Goal: Task Accomplishment & Management: Complete application form

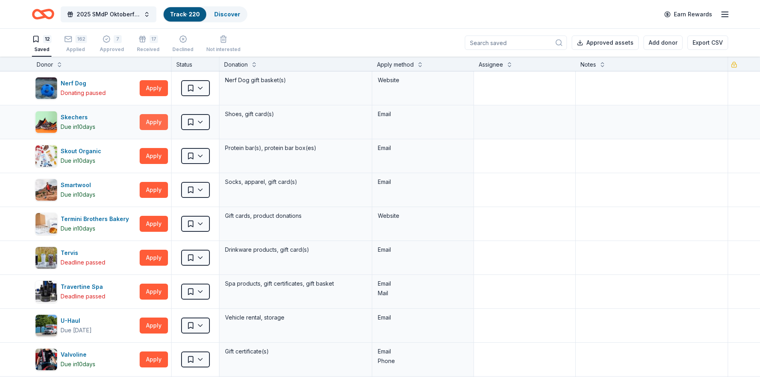
drag, startPoint x: 0, startPoint y: 0, endPoint x: 157, endPoint y: 119, distance: 197.4
click at [157, 119] on button "Apply" at bounding box center [154, 122] width 28 height 16
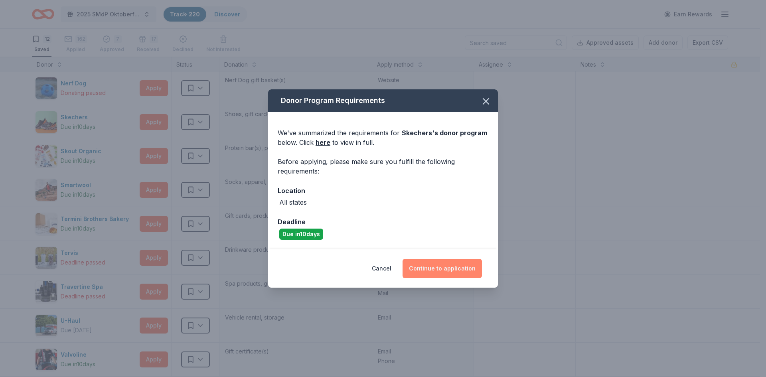
click at [450, 272] on button "Continue to application" at bounding box center [442, 268] width 79 height 19
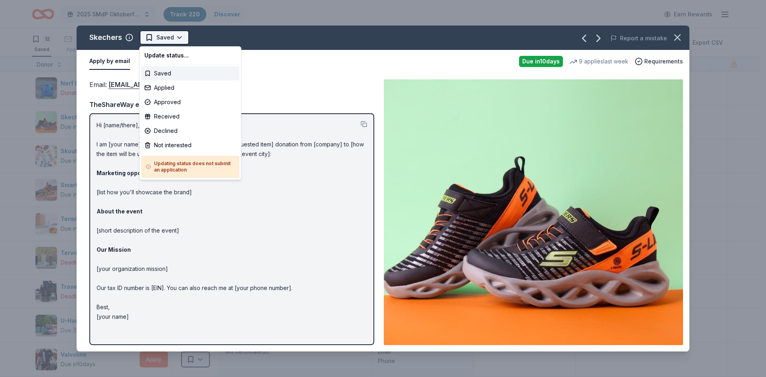
click at [163, 38] on html "2025 SMdP Oktoberfest Track · 220 Discover Earn Rewards 12 Saved 162 Applied 7 …" at bounding box center [383, 188] width 766 height 377
click at [172, 87] on div "Applied" at bounding box center [190, 88] width 98 height 14
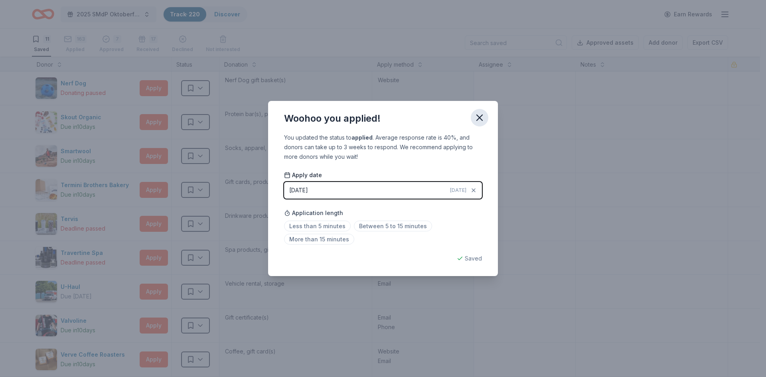
click at [481, 119] on icon "button" at bounding box center [480, 118] width 6 height 6
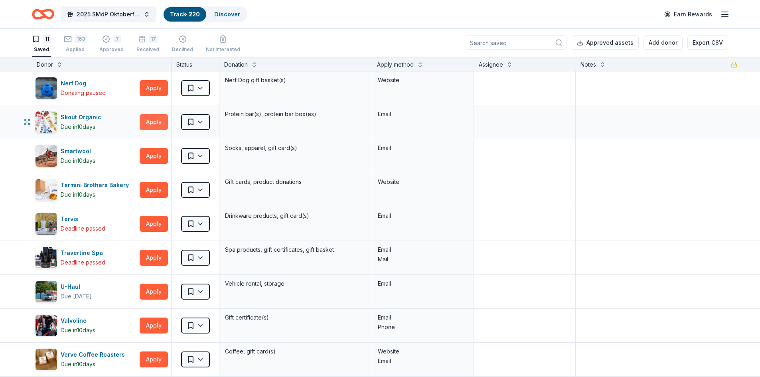
click at [156, 122] on button "Apply" at bounding box center [154, 122] width 28 height 16
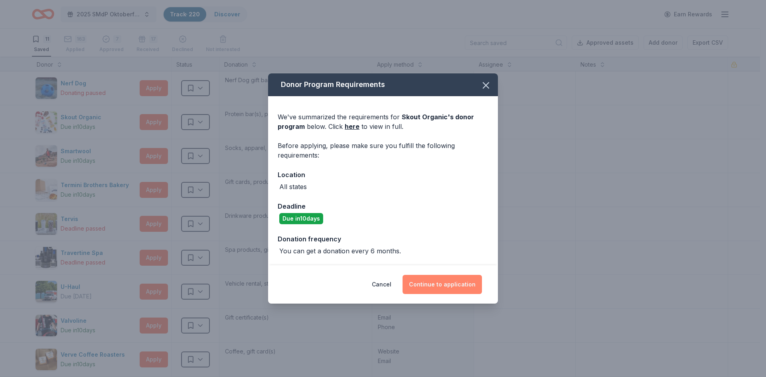
click at [434, 289] on button "Continue to application" at bounding box center [442, 284] width 79 height 19
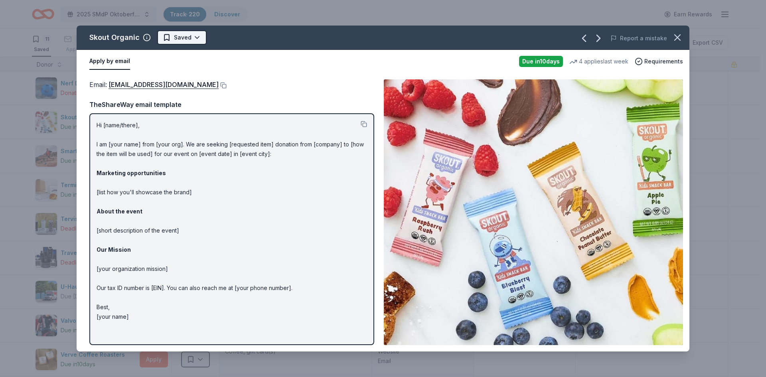
click at [177, 39] on html "2025 SMdP Oktoberfest Track · 220 Discover Earn Rewards 11 Saved 163 Applied 7 …" at bounding box center [383, 188] width 766 height 377
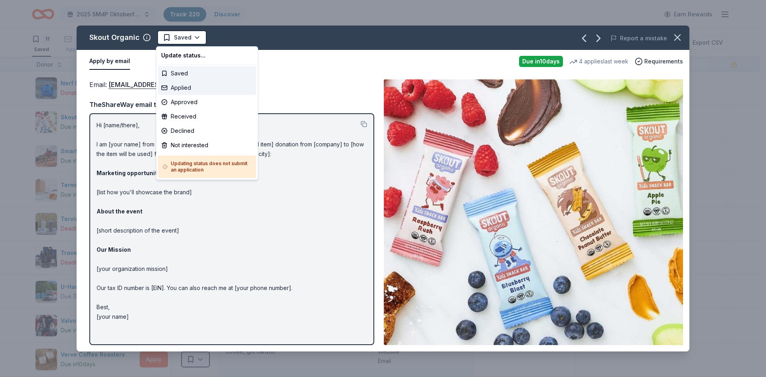
click at [181, 87] on div "Applied" at bounding box center [207, 88] width 98 height 14
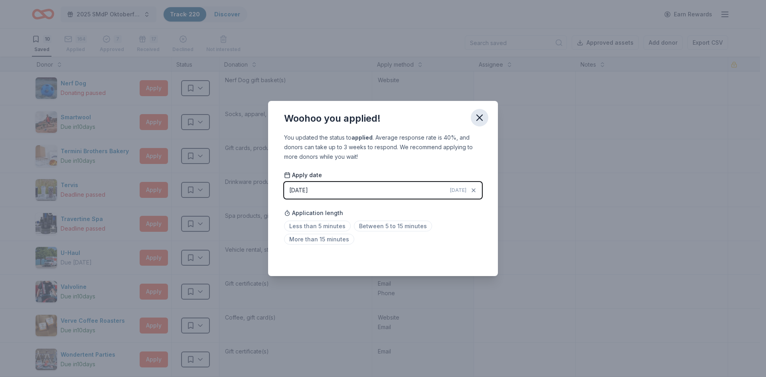
click at [482, 116] on icon "button" at bounding box center [480, 118] width 6 height 6
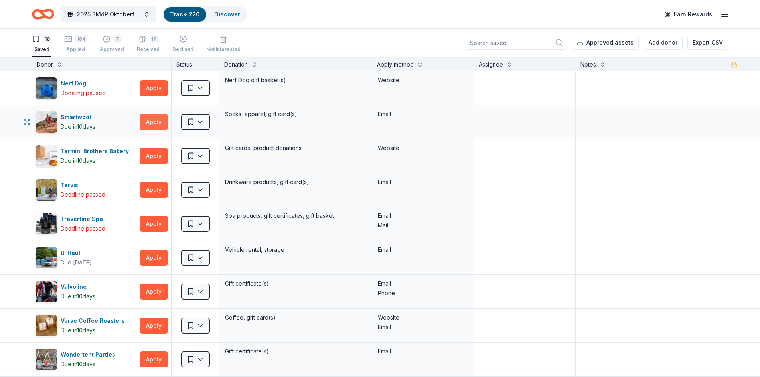
click at [159, 120] on button "Apply" at bounding box center [154, 122] width 28 height 16
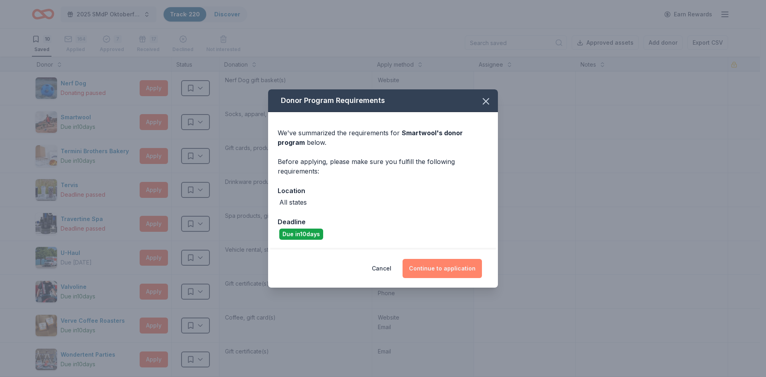
click at [434, 266] on button "Continue to application" at bounding box center [442, 268] width 79 height 19
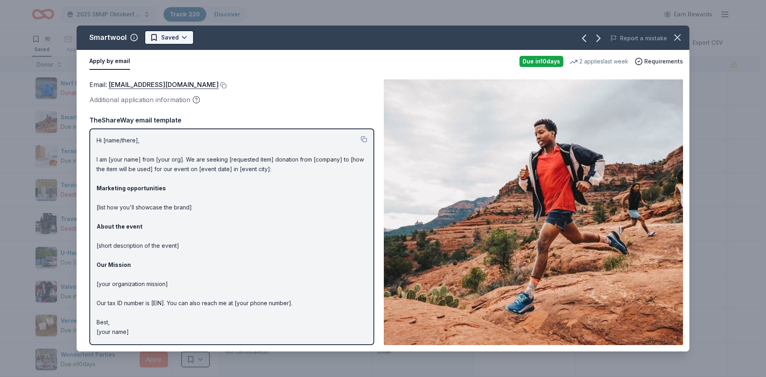
click at [165, 36] on html "2025 SMdP Oktoberfest Track · 220 Discover Earn Rewards 10 Saved 164 Applied 7 …" at bounding box center [383, 188] width 766 height 377
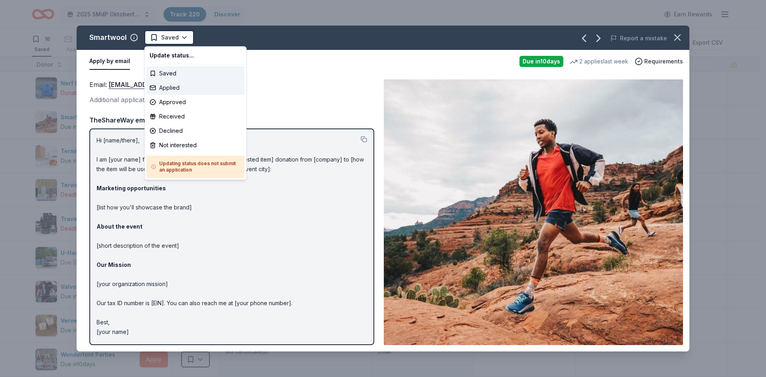
click at [176, 87] on div "Applied" at bounding box center [195, 88] width 98 height 14
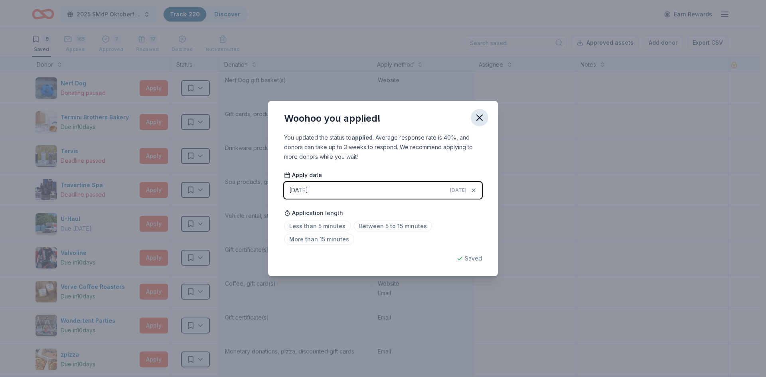
click at [481, 116] on icon "button" at bounding box center [480, 118] width 6 height 6
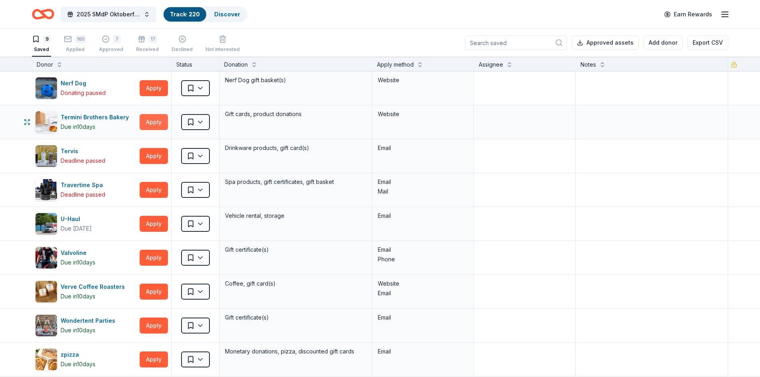
click at [155, 123] on button "Apply" at bounding box center [154, 122] width 28 height 16
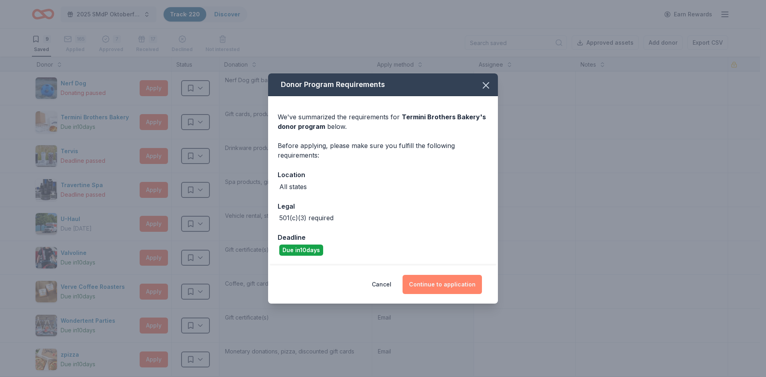
click at [435, 281] on button "Continue to application" at bounding box center [442, 284] width 79 height 19
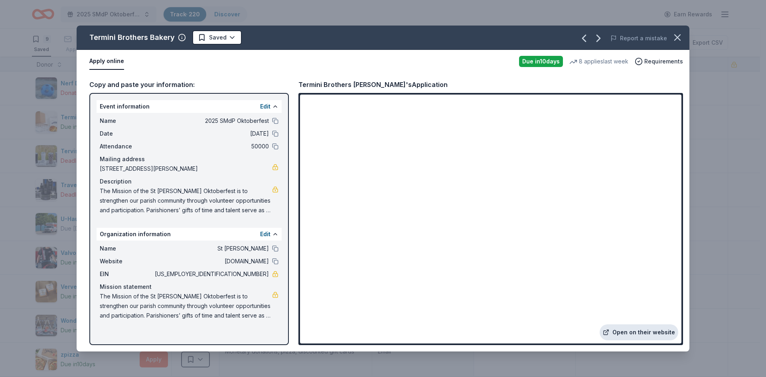
click at [632, 331] on link "Open on their website" at bounding box center [639, 332] width 79 height 16
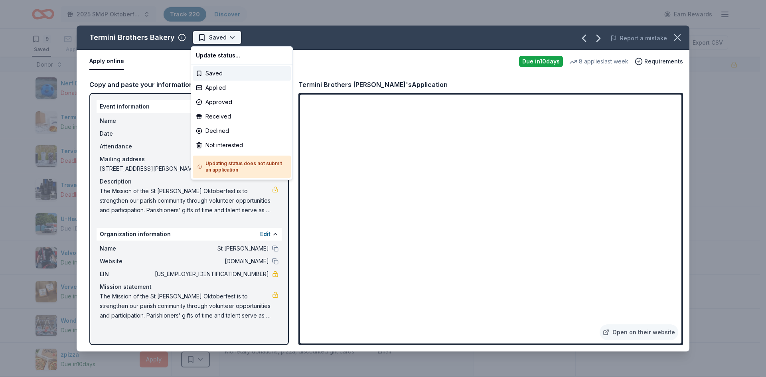
click at [209, 33] on html "2025 SMdP Oktoberfest Track · 220 Discover Earn Rewards 9 Saved 165 Applied 7 A…" at bounding box center [383, 188] width 766 height 377
click at [211, 86] on div "Applied" at bounding box center [242, 88] width 98 height 14
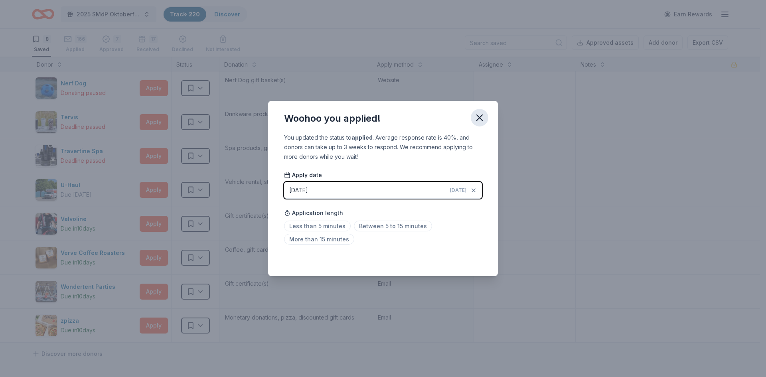
click at [481, 117] on icon "button" at bounding box center [479, 117] width 11 height 11
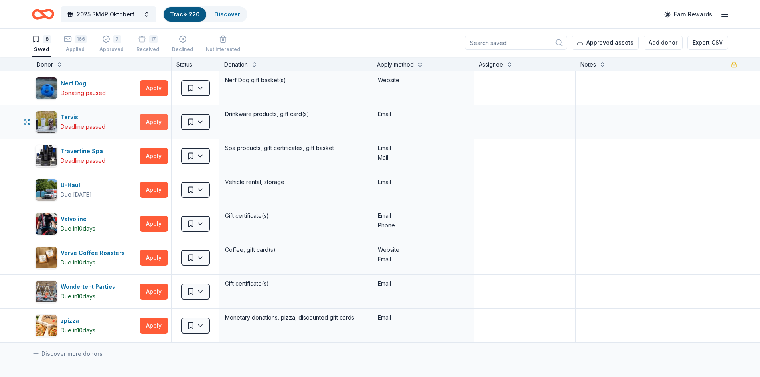
click at [153, 115] on button "Apply" at bounding box center [154, 122] width 28 height 16
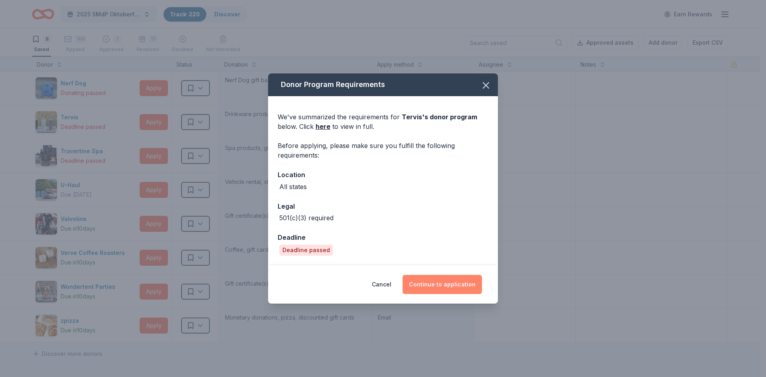
click at [423, 282] on button "Continue to application" at bounding box center [442, 284] width 79 height 19
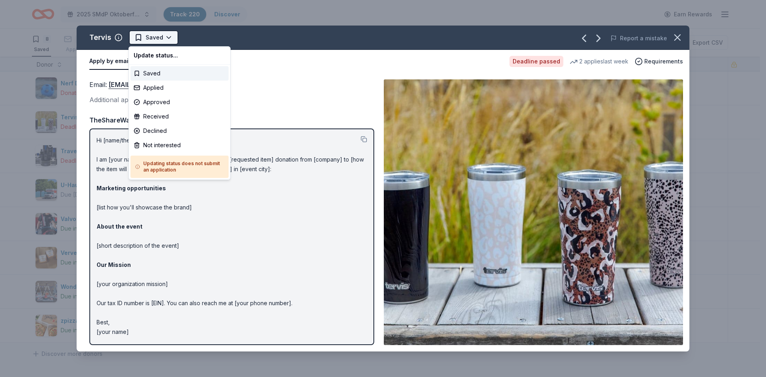
click at [149, 39] on html "2025 SMdP Oktoberfest Track · 220 Discover Earn Rewards 8 Saved 166 Applied 7 A…" at bounding box center [383, 188] width 766 height 377
click at [156, 89] on div "Applied" at bounding box center [179, 88] width 98 height 14
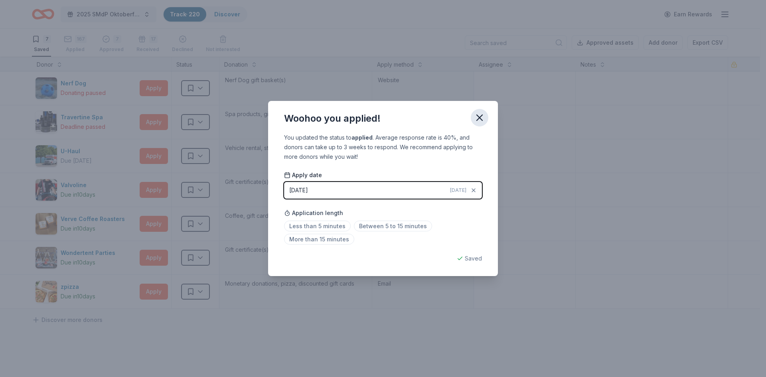
click at [478, 117] on icon "button" at bounding box center [479, 117] width 11 height 11
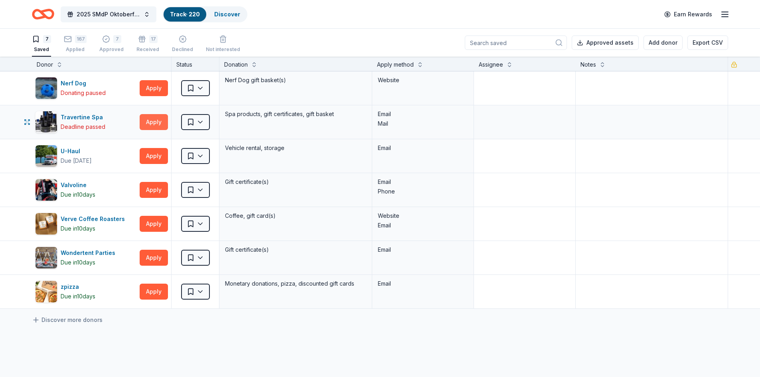
click at [155, 123] on button "Apply" at bounding box center [154, 122] width 28 height 16
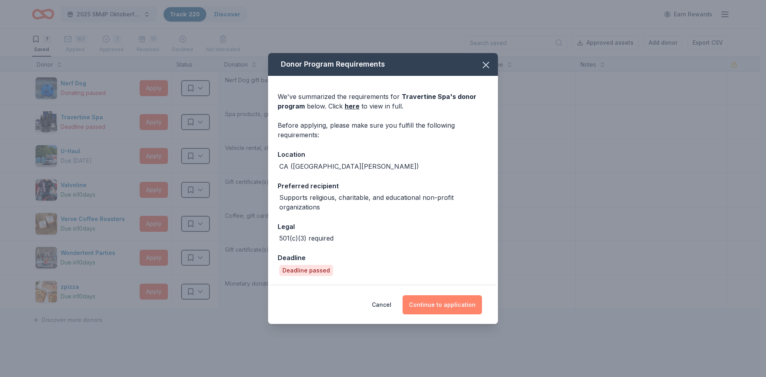
click at [439, 301] on button "Continue to application" at bounding box center [442, 304] width 79 height 19
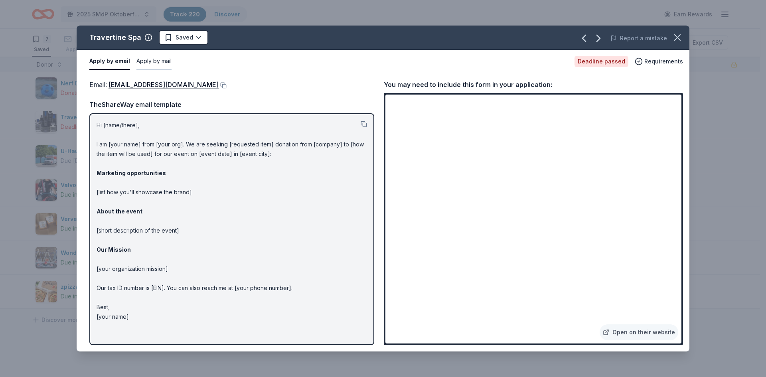
click at [151, 63] on button "Apply by mail" at bounding box center [153, 61] width 35 height 17
click at [180, 41] on html "2025 SMdP Oktoberfest Track · 220 Discover Earn Rewards 7 Saved 167 Applied 7 A…" at bounding box center [383, 188] width 766 height 377
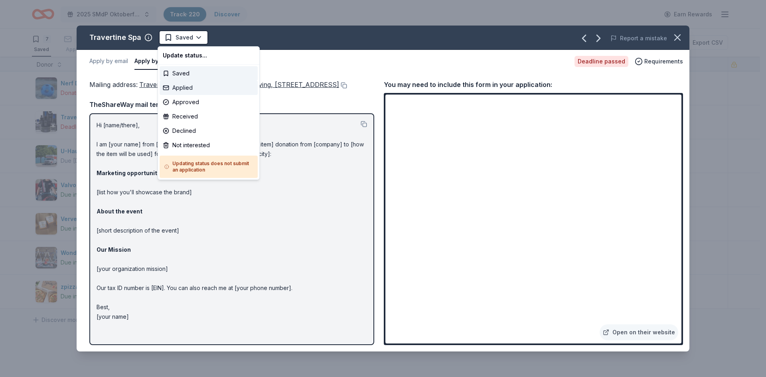
click at [179, 88] on div "Applied" at bounding box center [209, 88] width 98 height 14
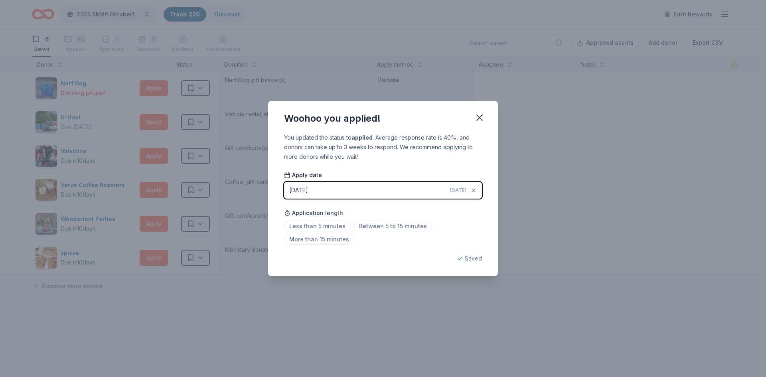
drag, startPoint x: 482, startPoint y: 117, endPoint x: 464, endPoint y: 116, distance: 17.6
click at [482, 117] on icon "button" at bounding box center [479, 117] width 11 height 11
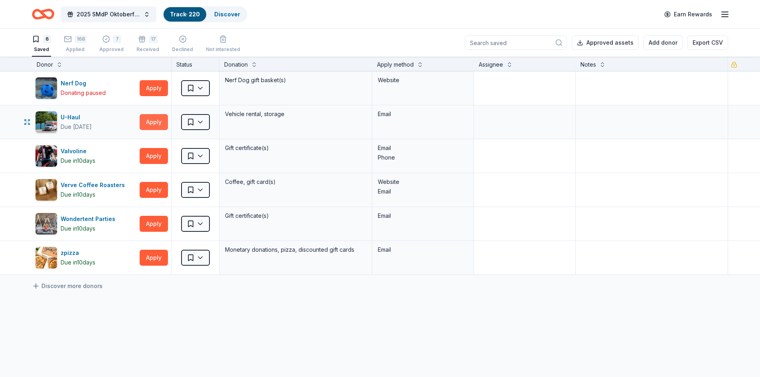
click at [154, 123] on button "Apply" at bounding box center [154, 122] width 28 height 16
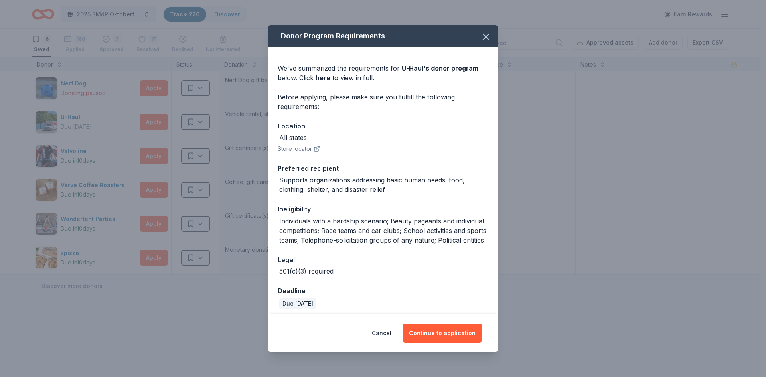
click at [438, 331] on button "Continue to application" at bounding box center [442, 333] width 79 height 19
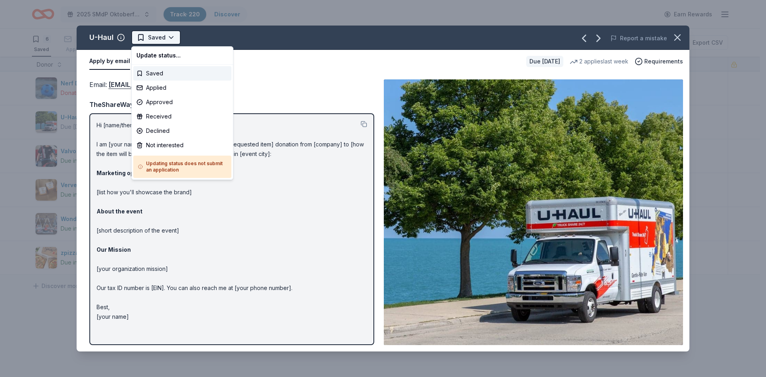
click at [150, 36] on html "2025 SMdP Oktoberfest Track · 220 Discover Earn Rewards 6 Saved 168 Applied 7 A…" at bounding box center [383, 188] width 766 height 377
click at [154, 87] on div "Applied" at bounding box center [182, 88] width 98 height 14
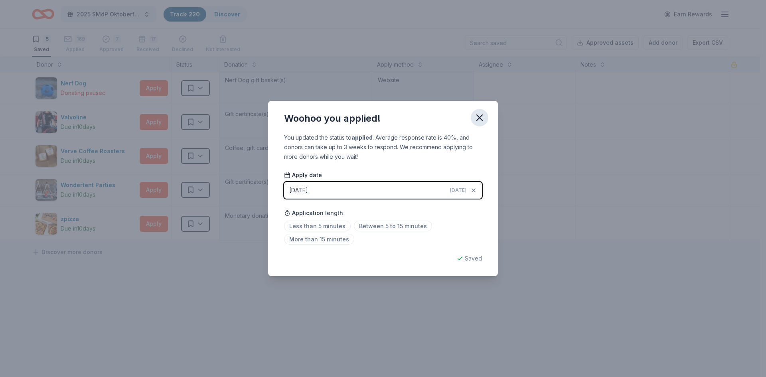
click at [481, 120] on icon "button" at bounding box center [479, 117] width 11 height 11
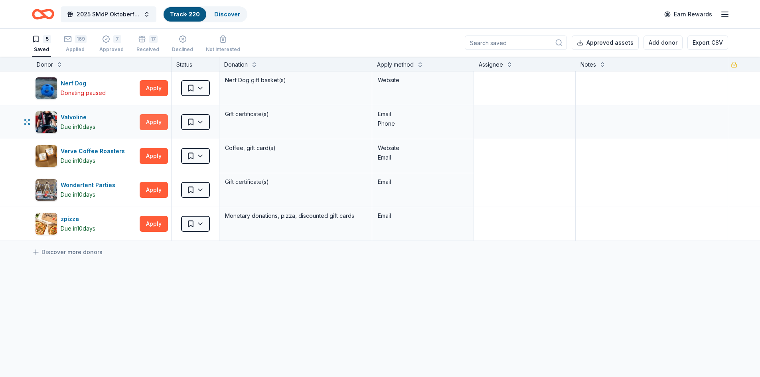
click at [153, 124] on button "Apply" at bounding box center [154, 122] width 28 height 16
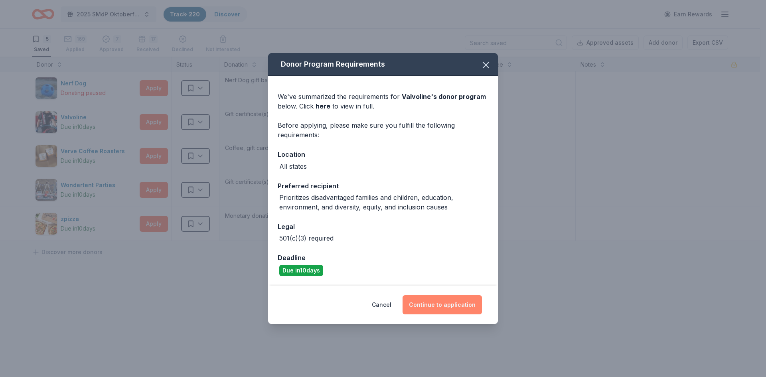
click at [431, 305] on button "Continue to application" at bounding box center [442, 304] width 79 height 19
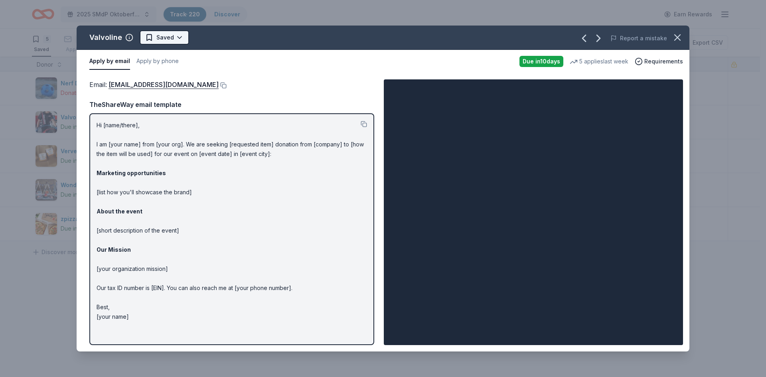
click at [155, 39] on html "2025 SMdP Oktoberfest Track · 220 Discover Earn Rewards 5 Saved 169 Applied 7 A…" at bounding box center [383, 188] width 766 height 377
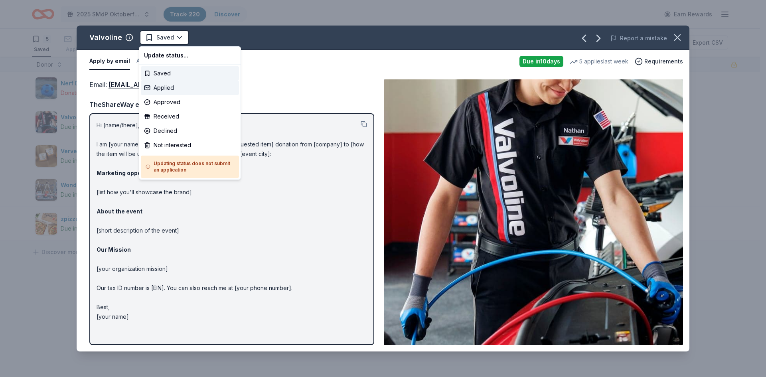
click at [166, 90] on div "Applied" at bounding box center [190, 88] width 98 height 14
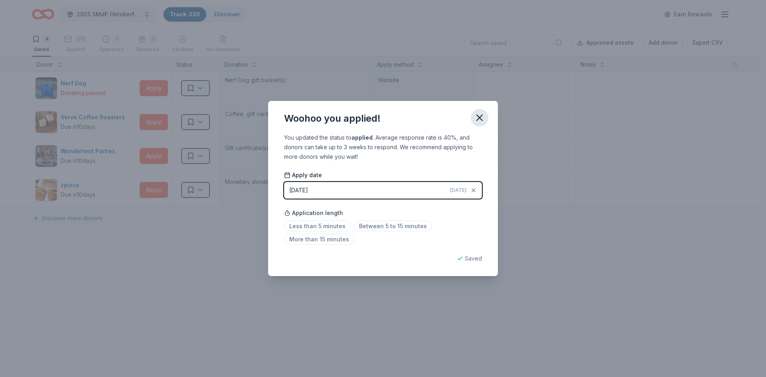
click at [479, 118] on icon "button" at bounding box center [480, 118] width 6 height 6
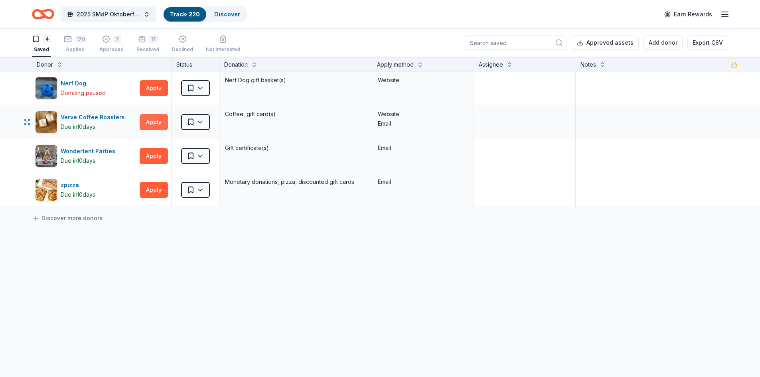
click at [156, 116] on button "Apply" at bounding box center [154, 122] width 28 height 16
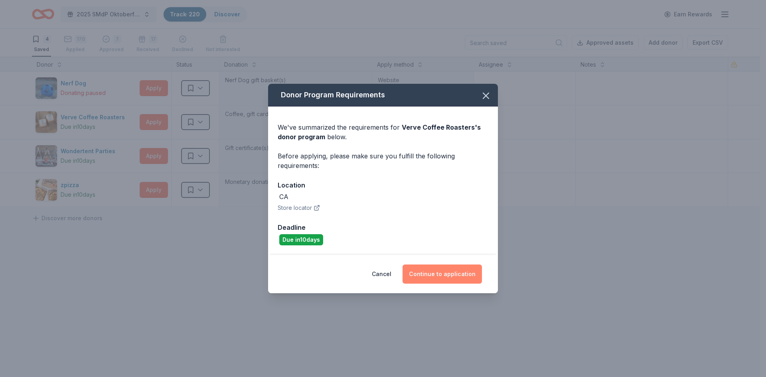
click at [440, 275] on button "Continue to application" at bounding box center [442, 274] width 79 height 19
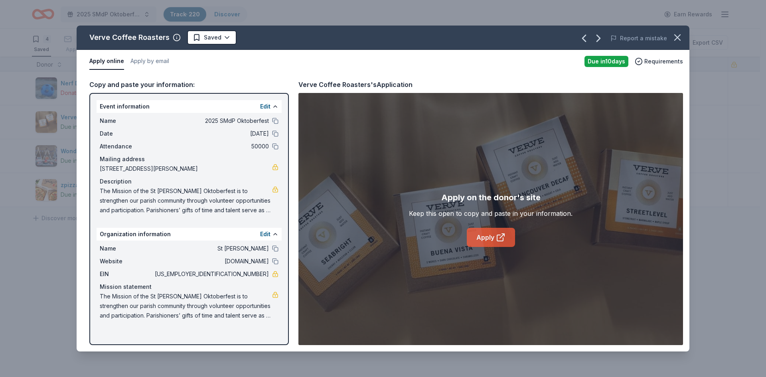
click at [491, 233] on link "Apply" at bounding box center [491, 237] width 48 height 19
click at [218, 36] on html "2025 SMdP Oktoberfest Track · 220 Discover Earn Rewards 4 Saved 170 Applied 7 A…" at bounding box center [383, 188] width 766 height 377
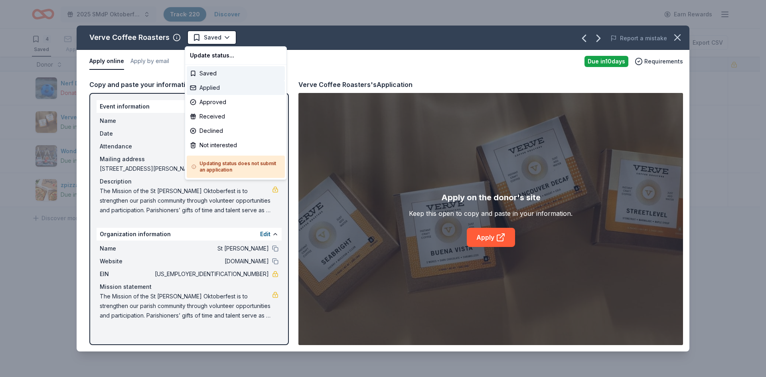
click at [203, 89] on div "Applied" at bounding box center [236, 88] width 98 height 14
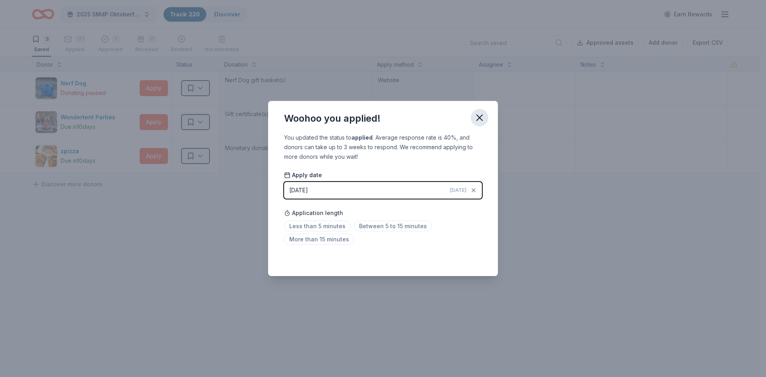
click at [478, 116] on icon "button" at bounding box center [480, 118] width 6 height 6
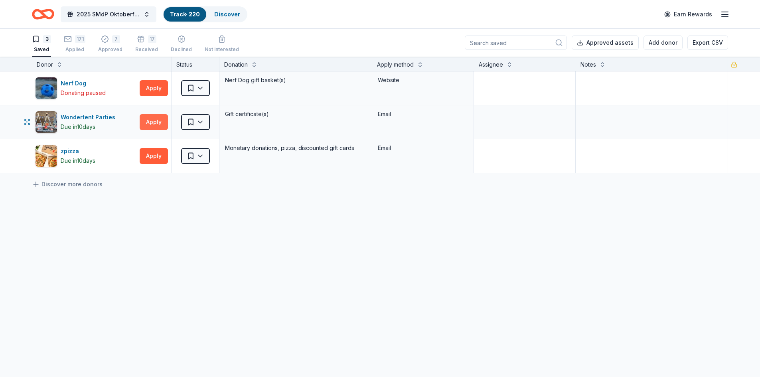
click at [152, 121] on button "Apply" at bounding box center [154, 122] width 28 height 16
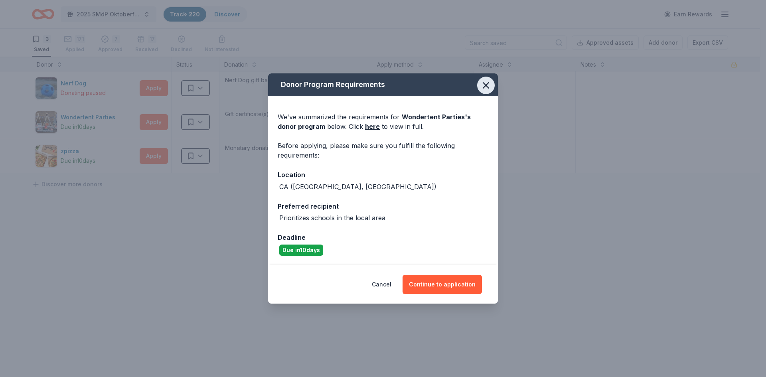
click at [490, 87] on icon "button" at bounding box center [485, 85] width 11 height 11
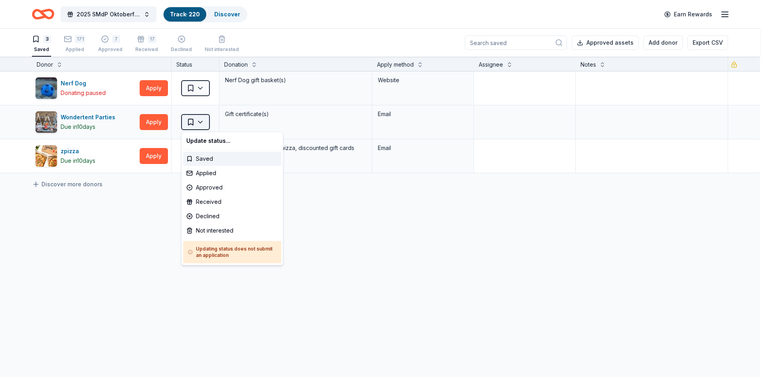
click at [199, 122] on html "2025 SMdP Oktoberfest Track · 220 Discover Earn Rewards 3 Saved 171 Applied 7 A…" at bounding box center [383, 188] width 766 height 377
click at [209, 232] on div "Not interested" at bounding box center [232, 230] width 98 height 14
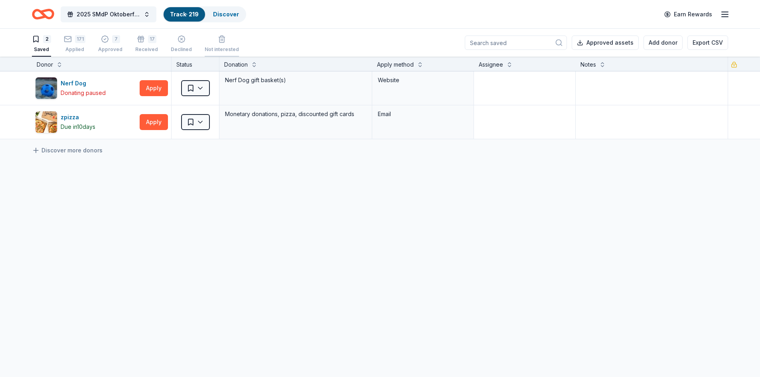
click at [219, 39] on icon "button" at bounding box center [222, 35] width 8 height 8
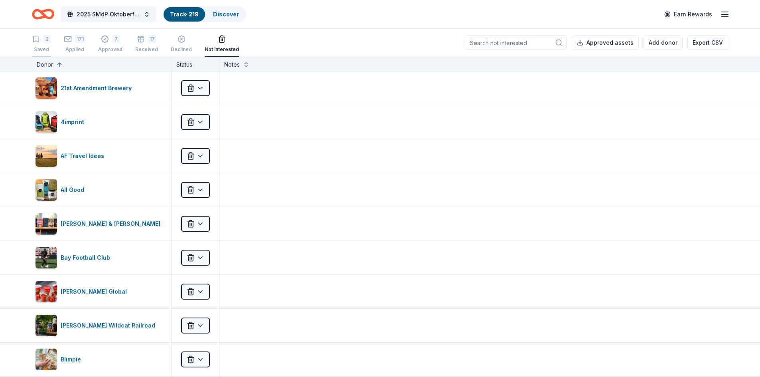
click at [41, 43] on div "2 Saved" at bounding box center [41, 44] width 19 height 18
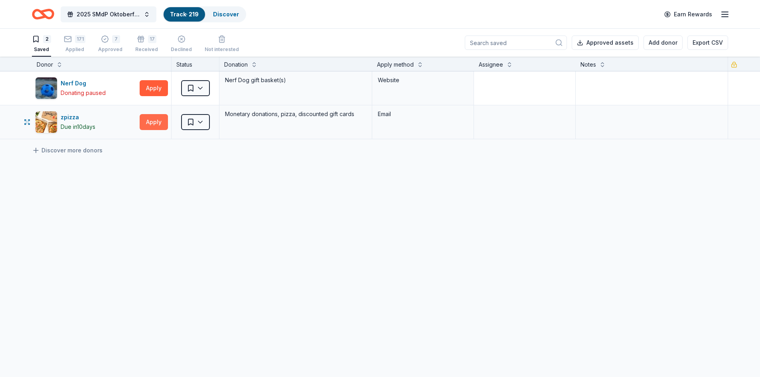
click at [149, 123] on button "Apply" at bounding box center [154, 122] width 28 height 16
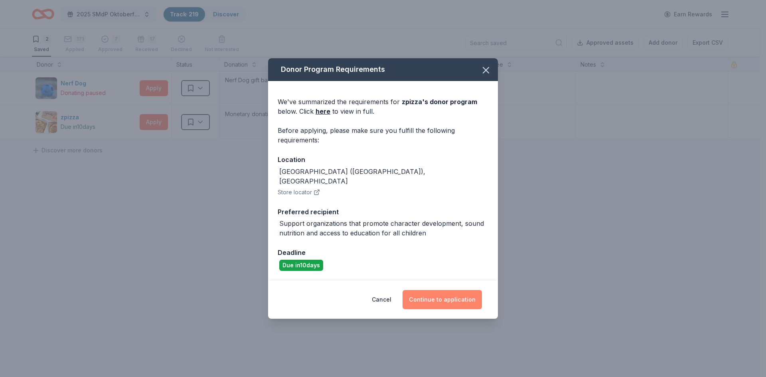
click at [445, 290] on button "Continue to application" at bounding box center [442, 299] width 79 height 19
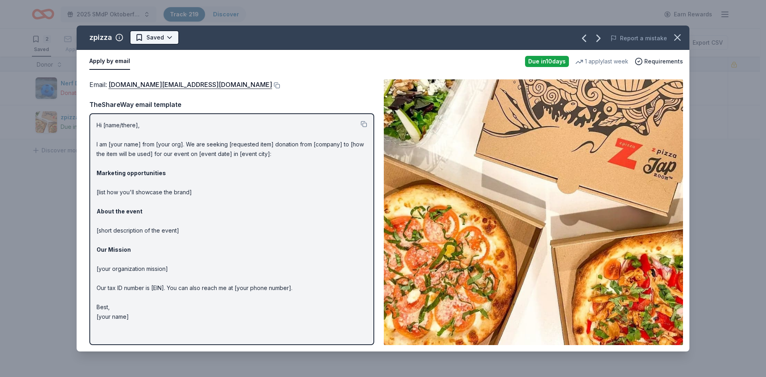
click at [150, 37] on html "2025 SMdP Oktoberfest Track · 219 Discover Earn Rewards 2 Saved 171 Applied 7 A…" at bounding box center [383, 188] width 766 height 377
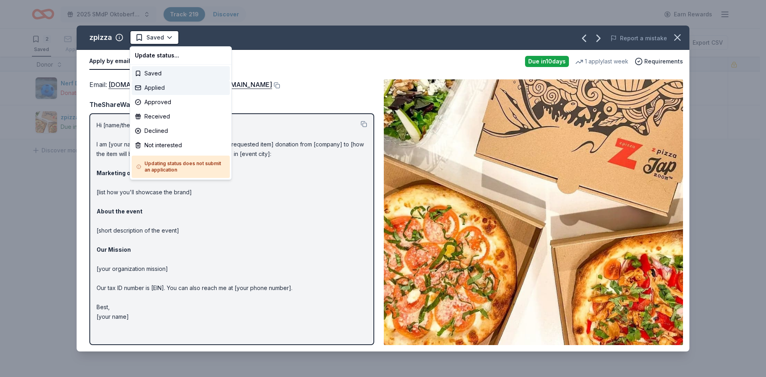
click at [164, 87] on div "Applied" at bounding box center [181, 88] width 98 height 14
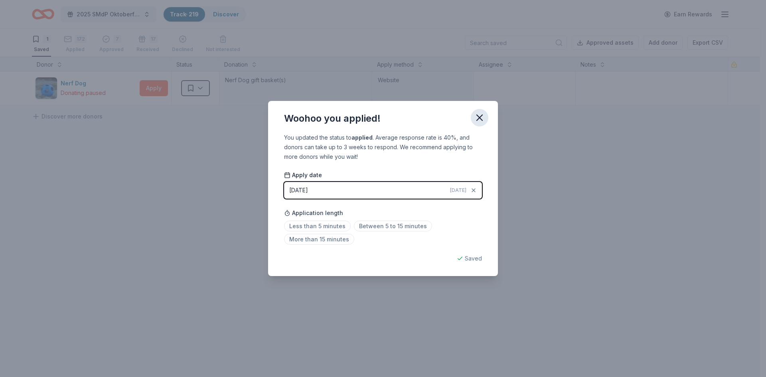
click at [482, 118] on icon "button" at bounding box center [479, 117] width 11 height 11
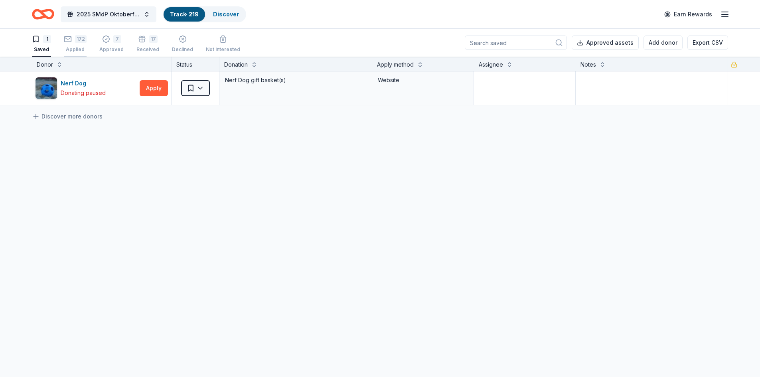
click at [73, 41] on div "172" at bounding box center [75, 39] width 23 height 8
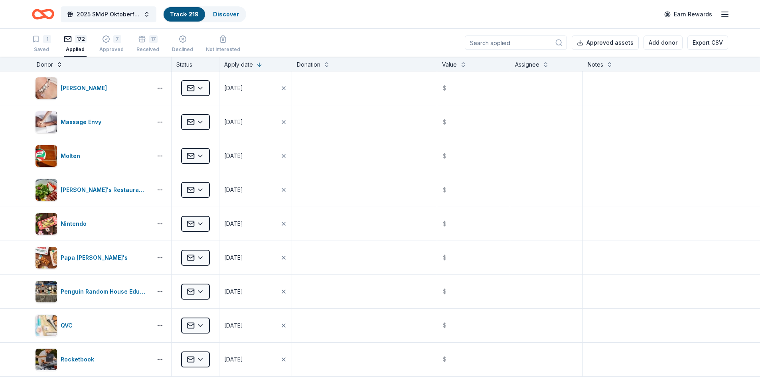
click at [59, 64] on button at bounding box center [59, 64] width 6 height 8
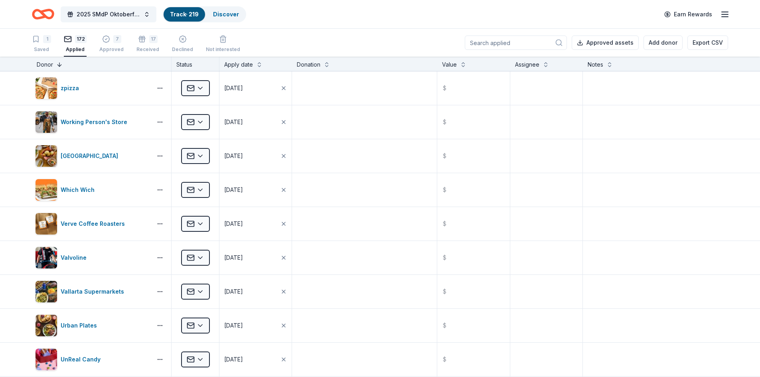
click at [59, 64] on button at bounding box center [59, 64] width 6 height 8
